Goal: Task Accomplishment & Management: Manage account settings

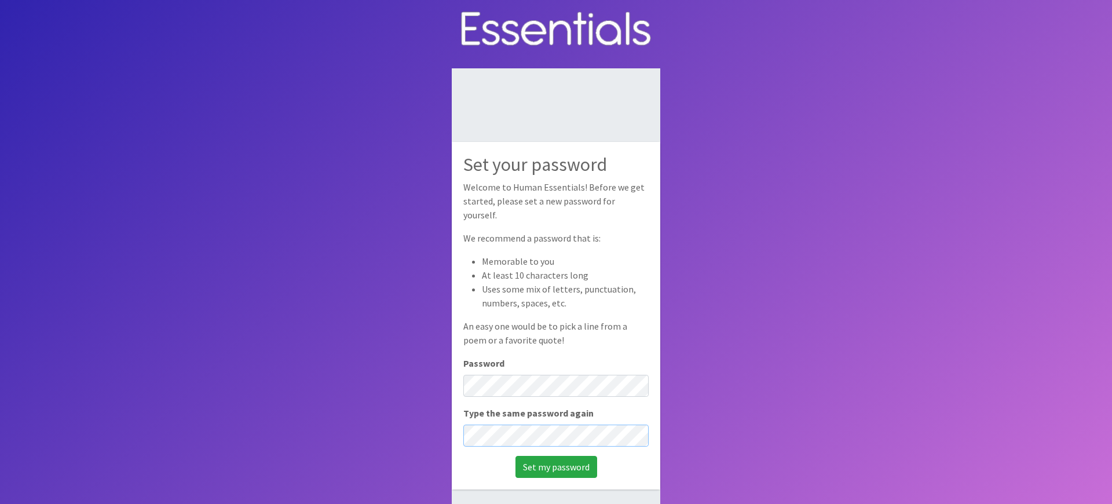
click at [515, 456] on input "Set my password" at bounding box center [556, 467] width 82 height 22
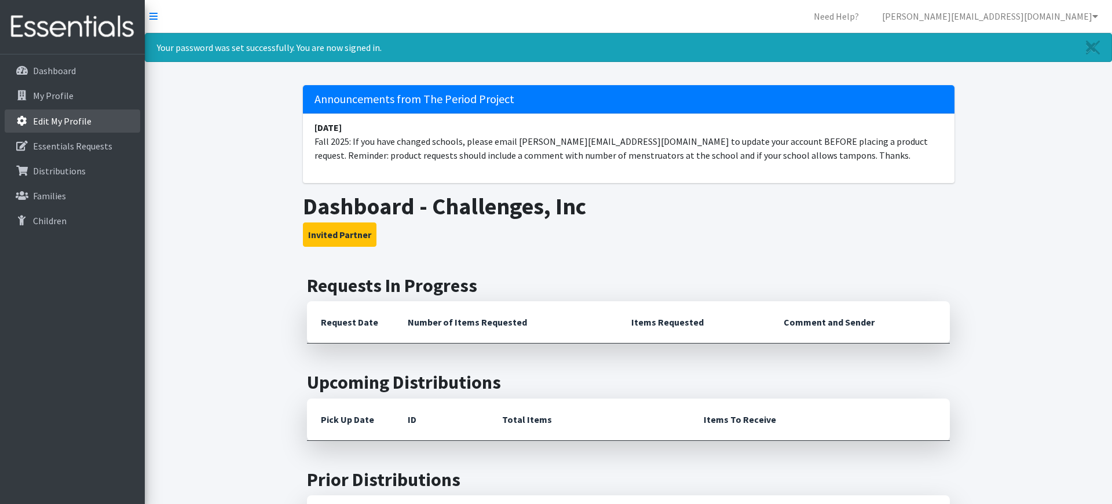
click at [61, 124] on p "Edit My Profile" at bounding box center [62, 121] width 58 height 12
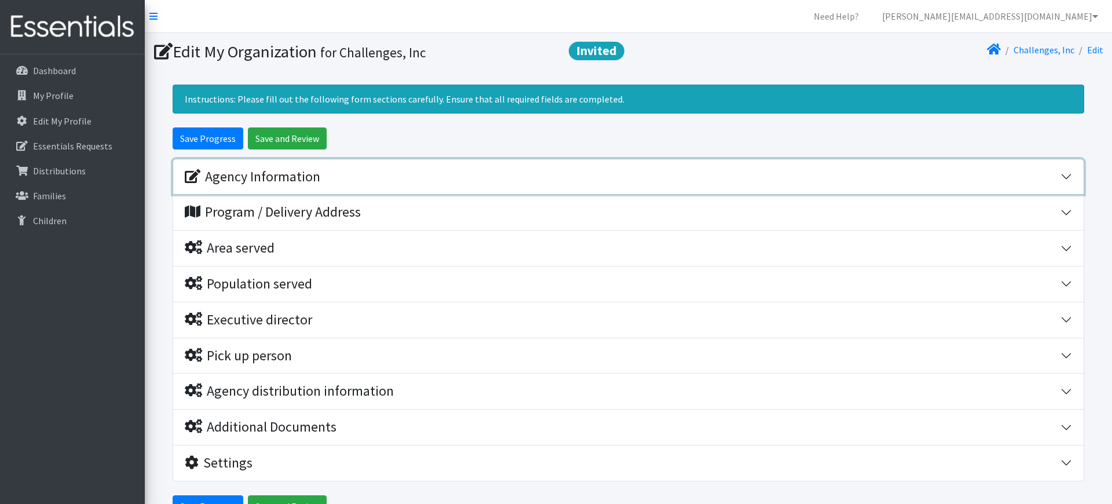
click at [337, 173] on div "Agency Information" at bounding box center [622, 176] width 875 height 17
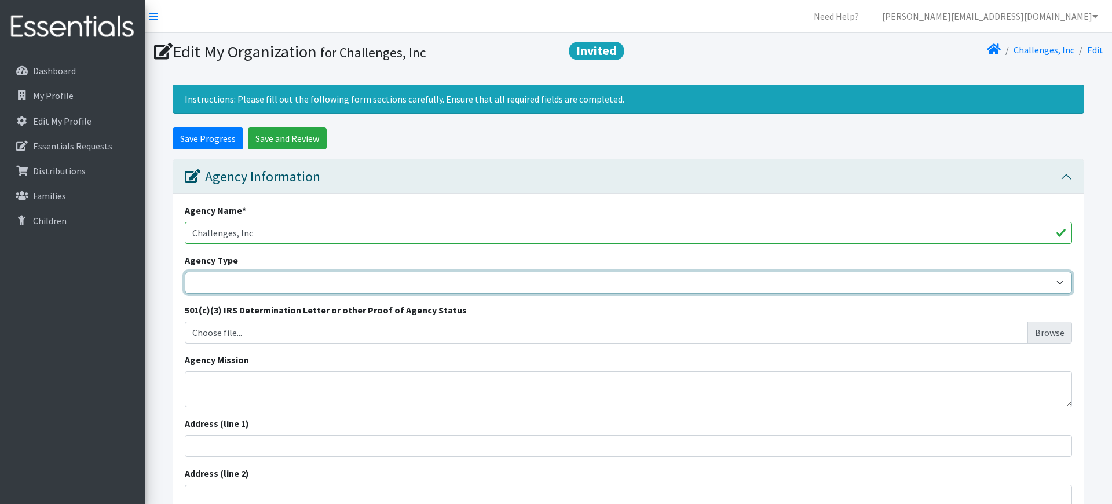
click at [298, 277] on select "Basic Needs Bank Career technical training Child abuse resource center Church o…" at bounding box center [628, 283] width 887 height 22
click at [338, 278] on select "Basic Needs Bank Career technical training Child abuse resource center Church o…" at bounding box center [628, 283] width 887 height 22
click at [185, 272] on select "Basic Needs Bank Career technical training Child abuse resource center Church o…" at bounding box center [628, 283] width 887 height 22
click at [338, 284] on select "Basic Needs Bank Career technical training Child abuse resource center Church o…" at bounding box center [628, 283] width 887 height 22
select select "health"
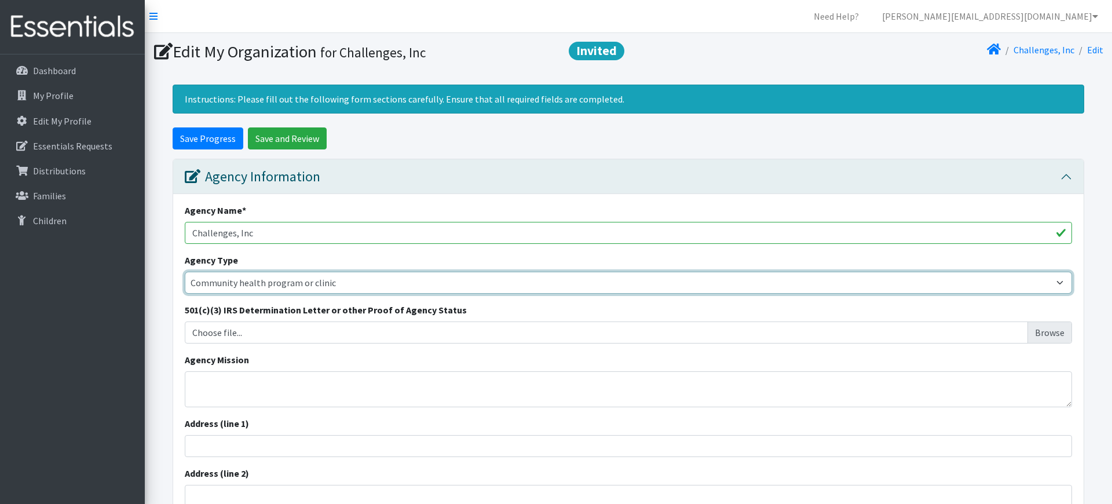
click at [185, 272] on select "Basic Needs Bank Career technical training Child abuse resource center Church o…" at bounding box center [628, 283] width 887 height 22
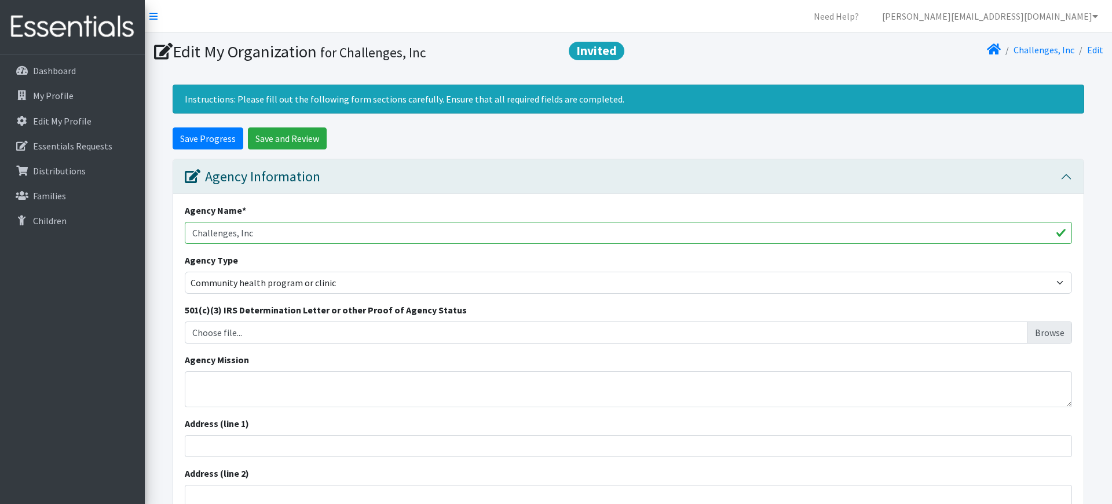
click at [90, 302] on div "Dashboard My Profile Edit My Profile Essentials Requests Distributions Families…" at bounding box center [72, 289] width 145 height 471
click at [377, 332] on input "Choose file..." at bounding box center [628, 332] width 878 height 22
